Goal: Find contact information: Find contact information

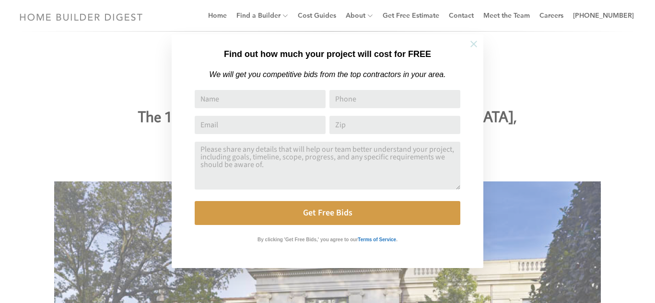
click at [475, 42] on icon at bounding box center [473, 44] width 11 height 11
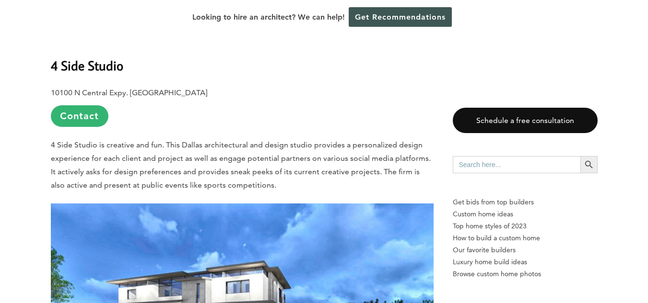
scroll to position [623, 0]
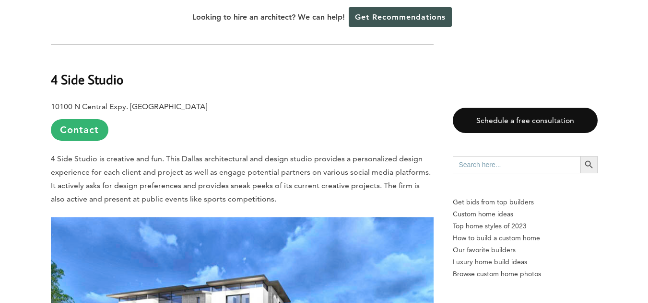
click at [91, 119] on link "Contact" at bounding box center [80, 130] width 58 height 22
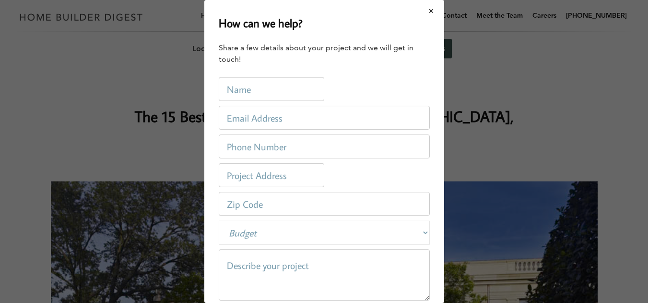
scroll to position [0, 0]
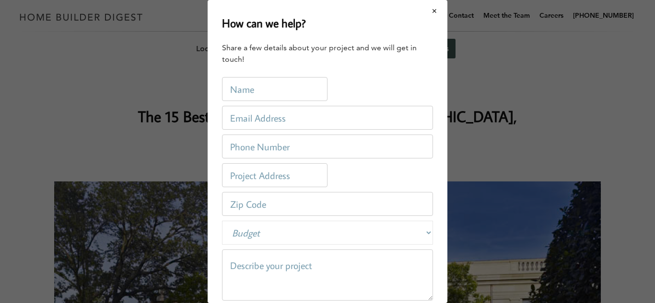
click at [422, 10] on button "Close modal" at bounding box center [434, 11] width 25 height 20
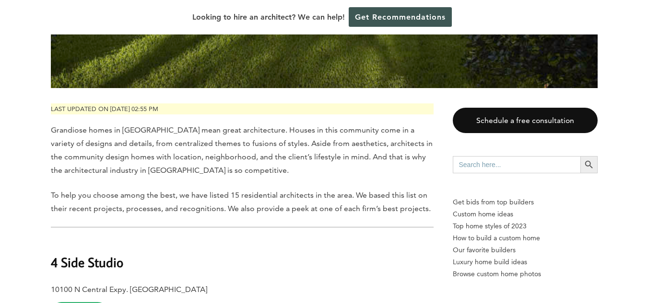
scroll to position [527, 0]
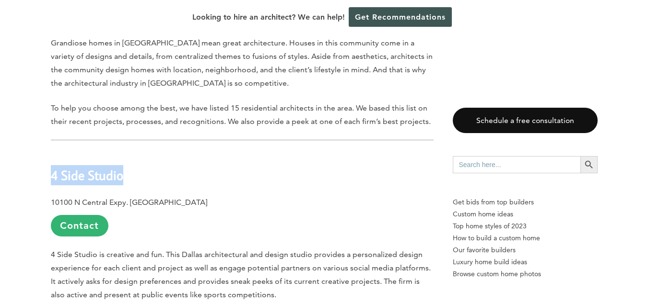
drag, startPoint x: 139, startPoint y: 155, endPoint x: 29, endPoint y: 150, distance: 110.4
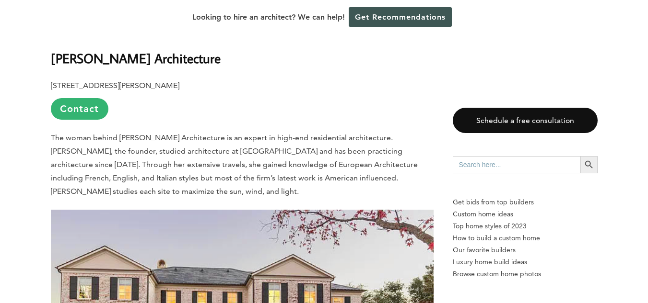
scroll to position [1630, 0]
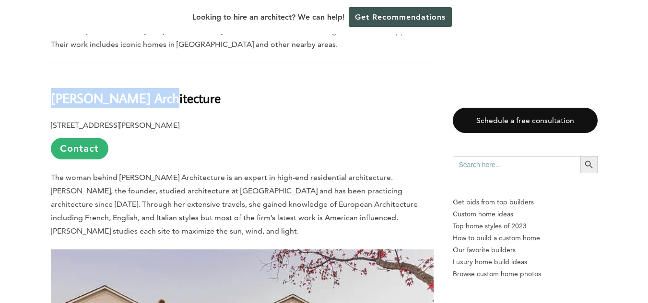
drag, startPoint x: 169, startPoint y: 64, endPoint x: 49, endPoint y: 57, distance: 120.0
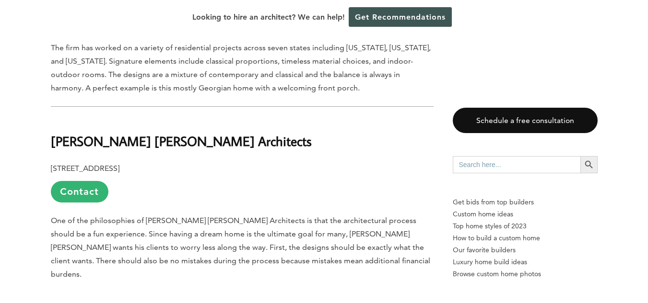
scroll to position [2109, 0]
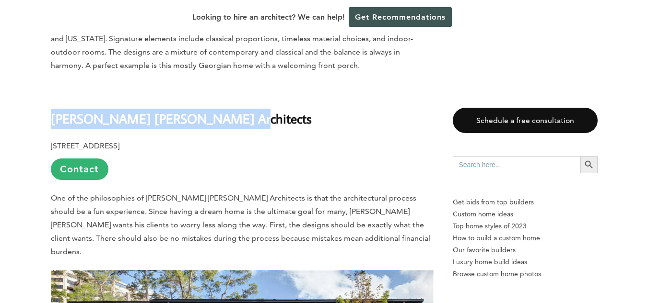
drag, startPoint x: 223, startPoint y: 86, endPoint x: 51, endPoint y: 88, distance: 172.1
click at [51, 96] on h2 "[PERSON_NAME] [PERSON_NAME] Architects" at bounding box center [242, 112] width 383 height 33
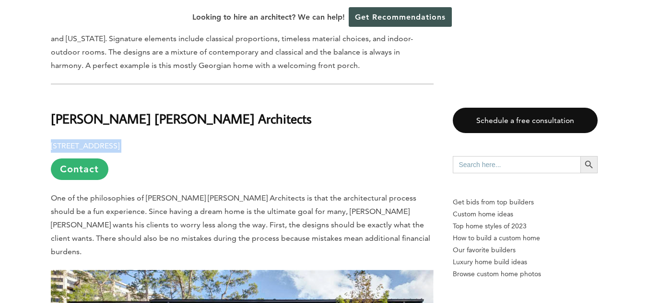
drag, startPoint x: 265, startPoint y: 111, endPoint x: 47, endPoint y: 110, distance: 217.6
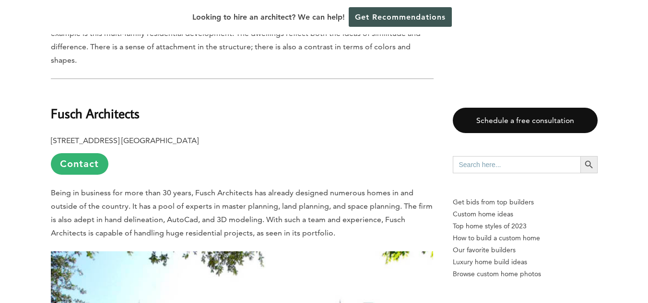
scroll to position [3739, 0]
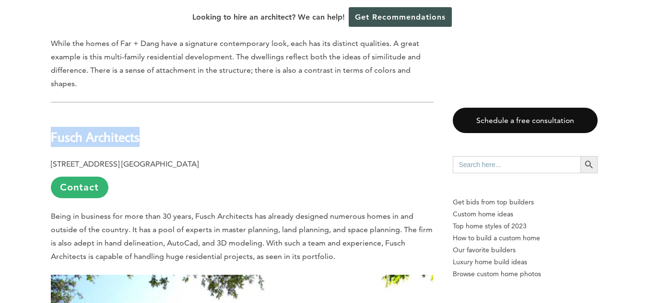
drag, startPoint x: 142, startPoint y: 85, endPoint x: 30, endPoint y: 87, distance: 112.2
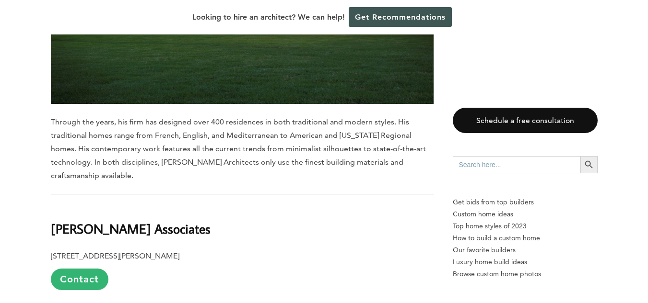
scroll to position [6519, 0]
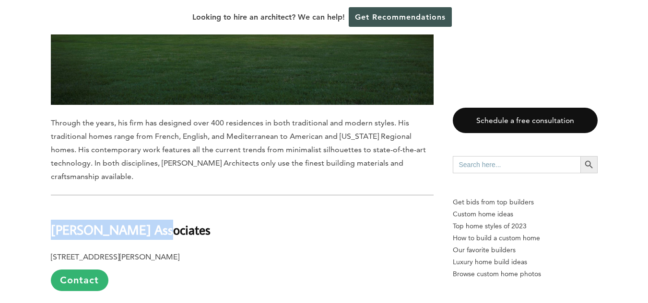
drag, startPoint x: 150, startPoint y: 128, endPoint x: 51, endPoint y: 128, distance: 98.7
click at [51, 207] on h2 "[PERSON_NAME] Associates" at bounding box center [242, 223] width 383 height 33
